Goal: Use online tool/utility: Utilize a website feature to perform a specific function

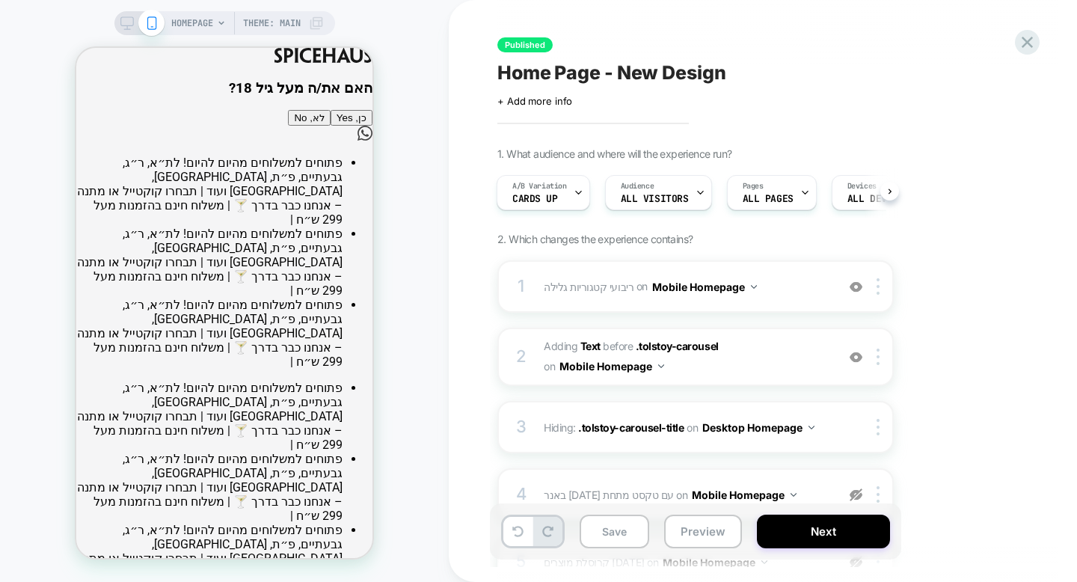
click at [128, 27] on icon at bounding box center [126, 22] width 13 height 13
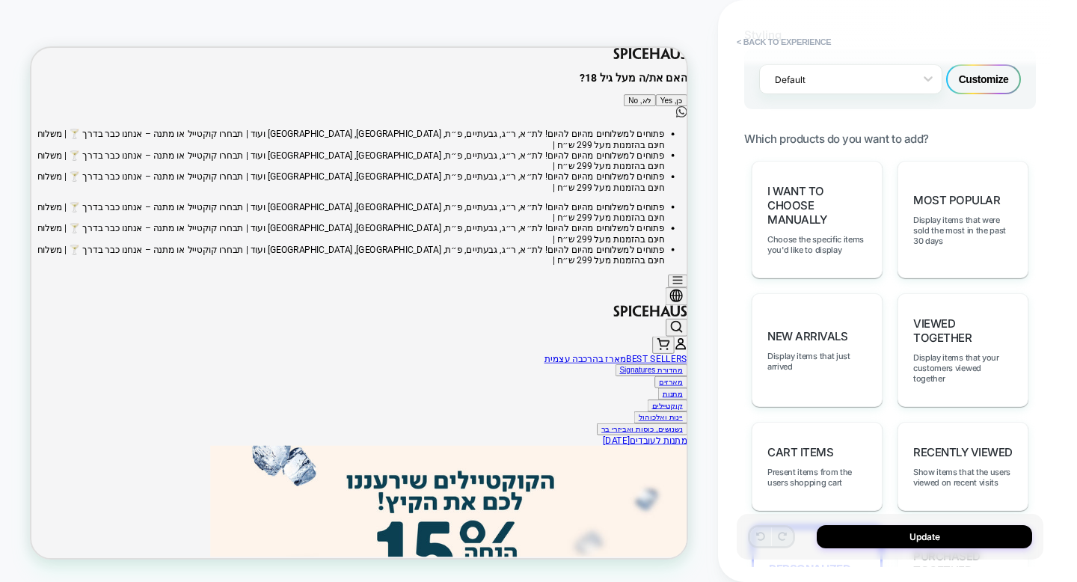
scroll to position [569, 0]
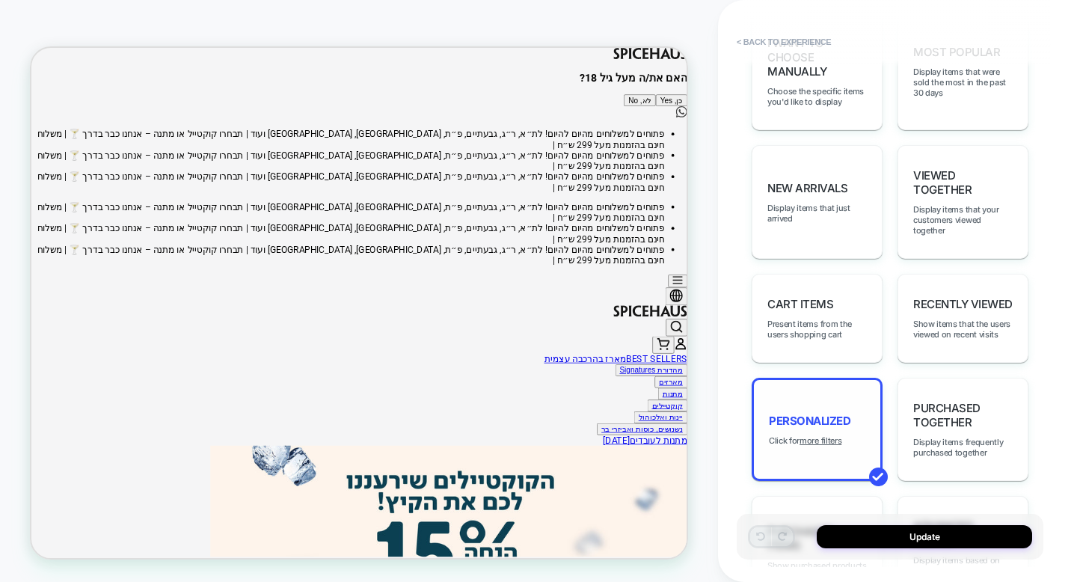
click at [836, 381] on div "personalized Click for more filters" at bounding box center [817, 429] width 131 height 103
click at [826, 435] on u "more filters" at bounding box center [821, 440] width 42 height 10
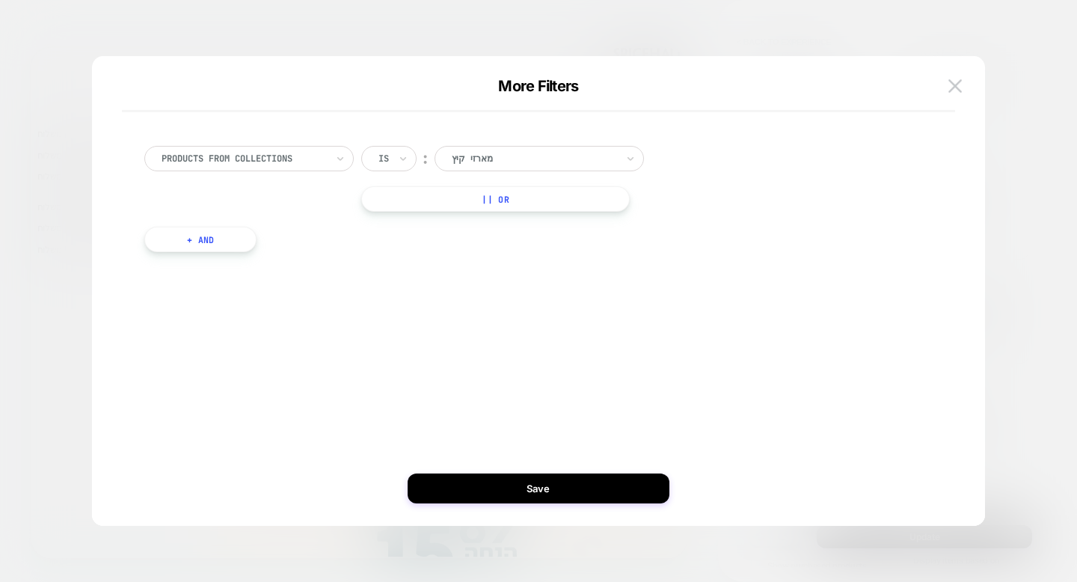
click at [568, 159] on div at bounding box center [534, 158] width 165 height 13
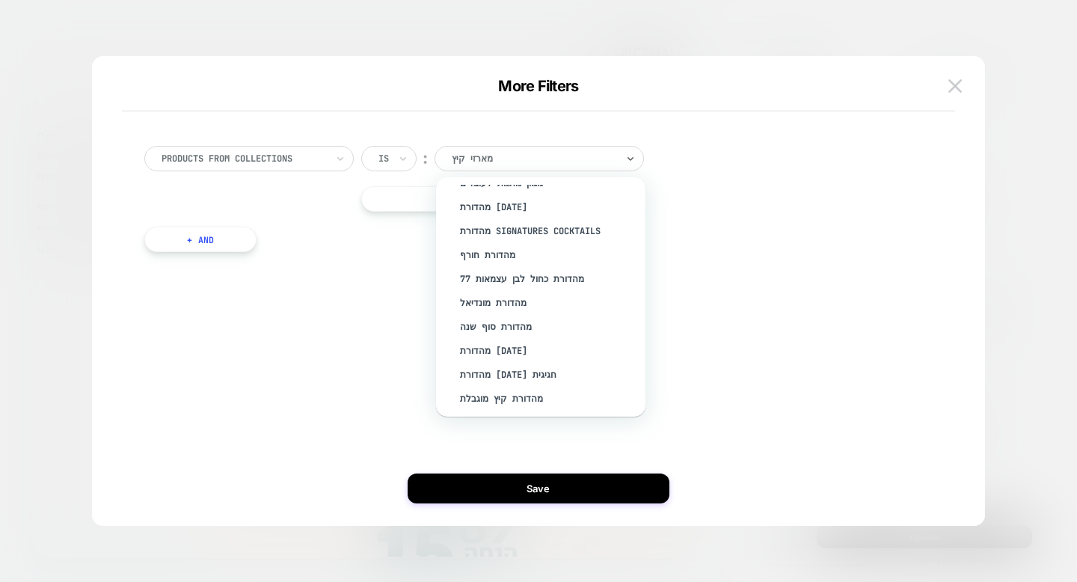
scroll to position [1991, 0]
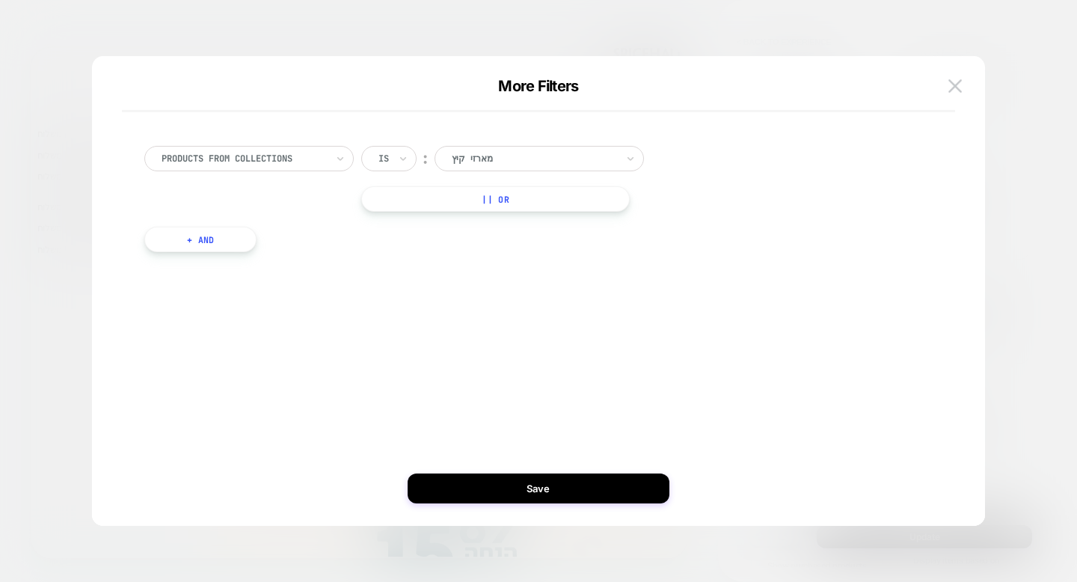
click at [480, 162] on div at bounding box center [534, 158] width 165 height 13
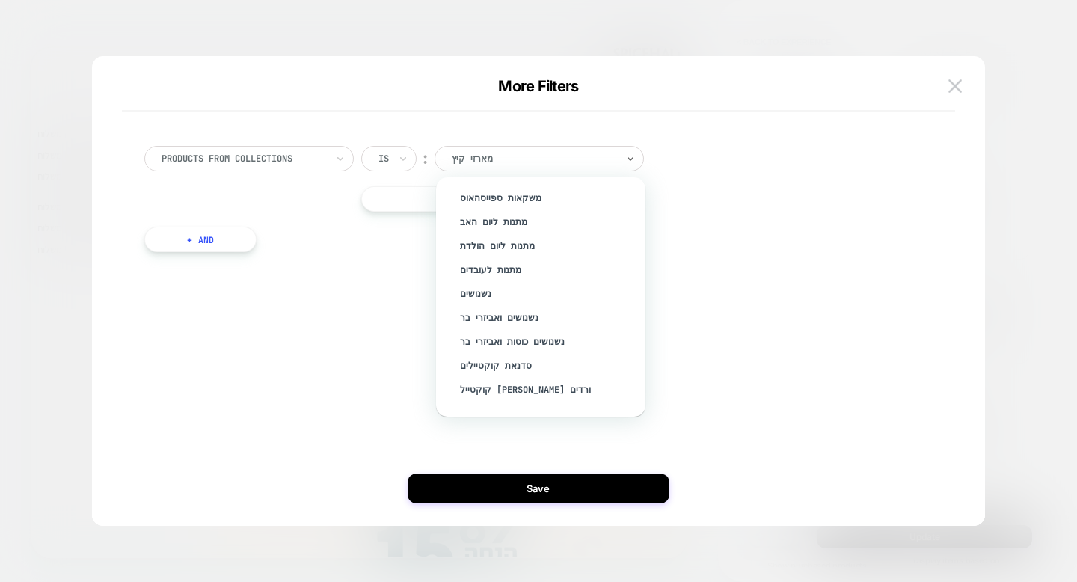
scroll to position [2292, 0]
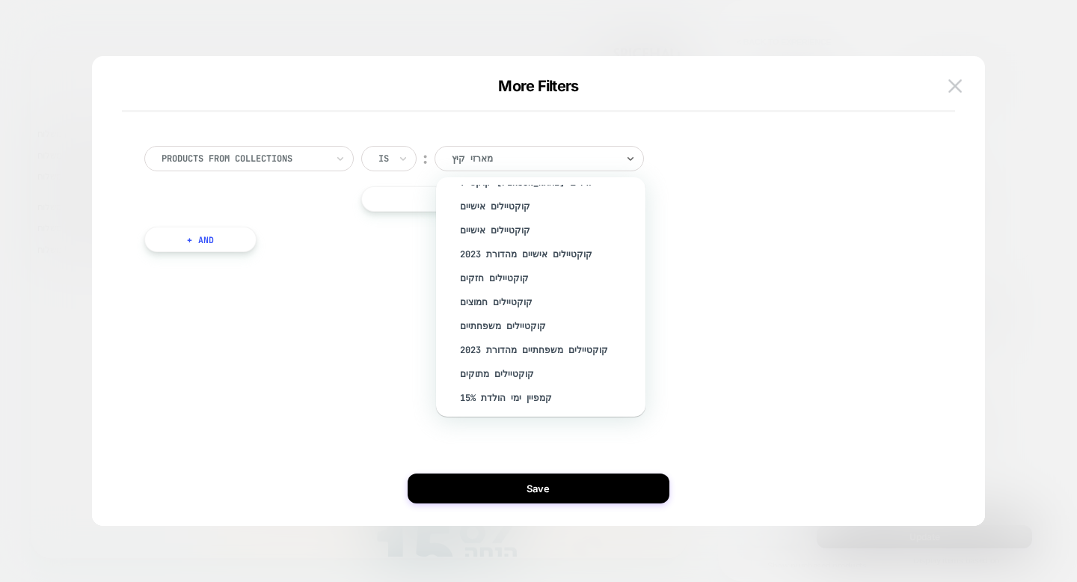
click at [500, 434] on div "💘 עונת החתונות" at bounding box center [548, 446] width 195 height 24
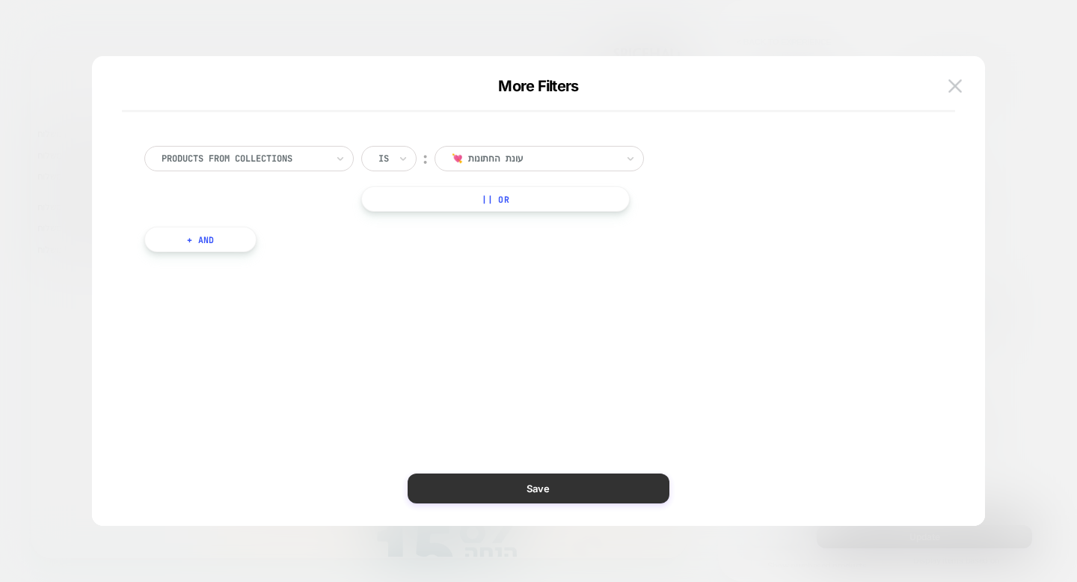
click at [576, 477] on button "Save" at bounding box center [539, 489] width 262 height 30
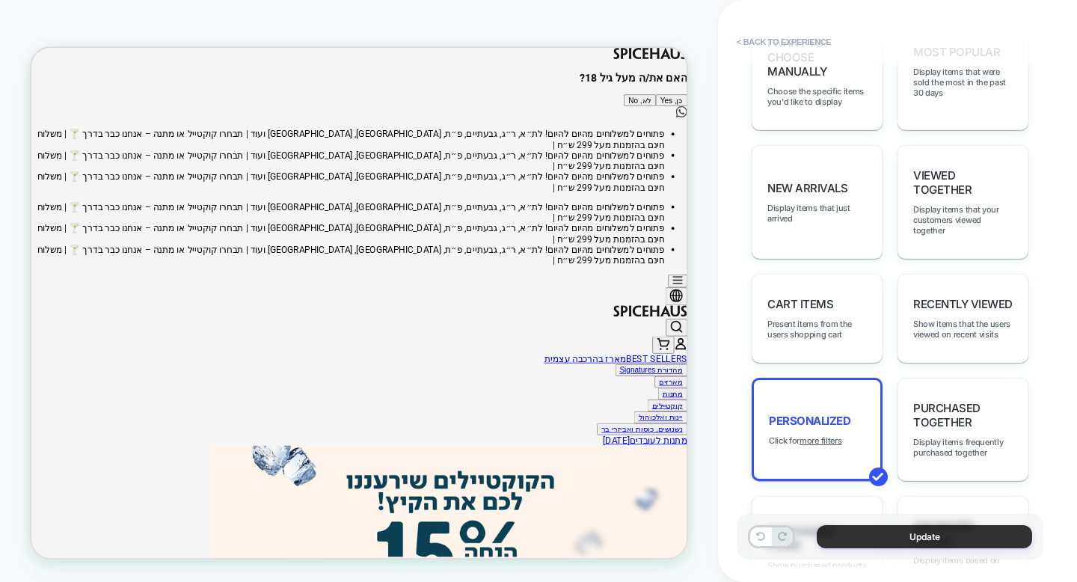
click at [863, 538] on button "Update" at bounding box center [924, 536] width 215 height 23
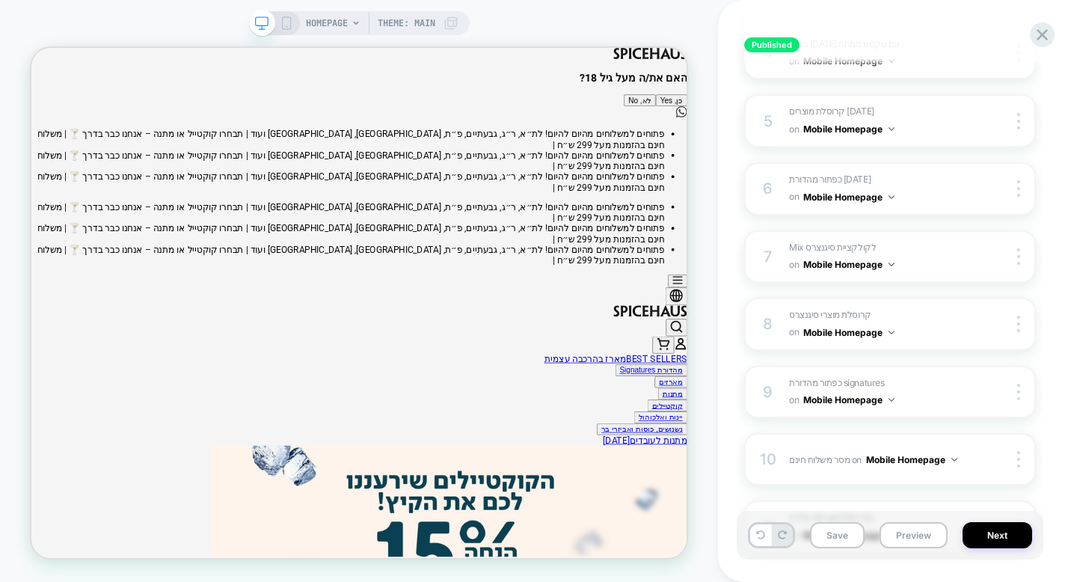
scroll to position [0, 0]
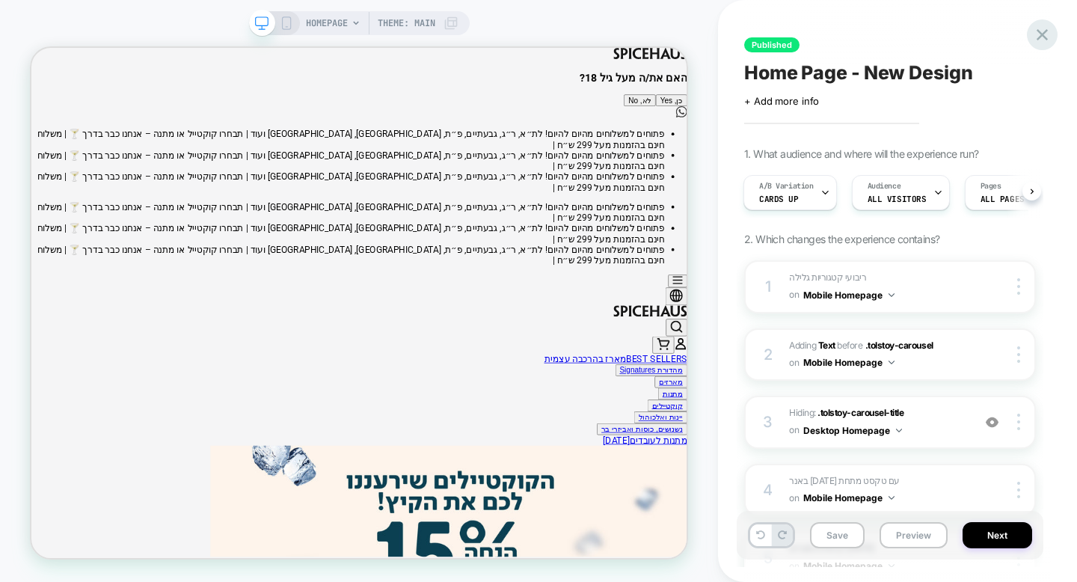
click at [1036, 34] on icon at bounding box center [1043, 35] width 20 height 20
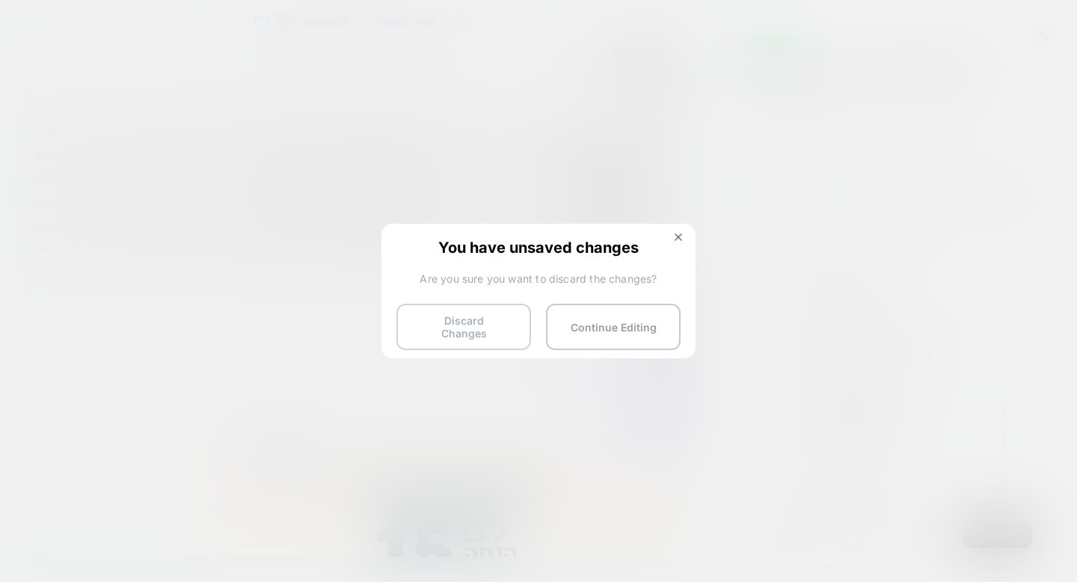
click at [485, 338] on button "Discard Changes" at bounding box center [464, 327] width 135 height 46
